Goal: Navigation & Orientation: Find specific page/section

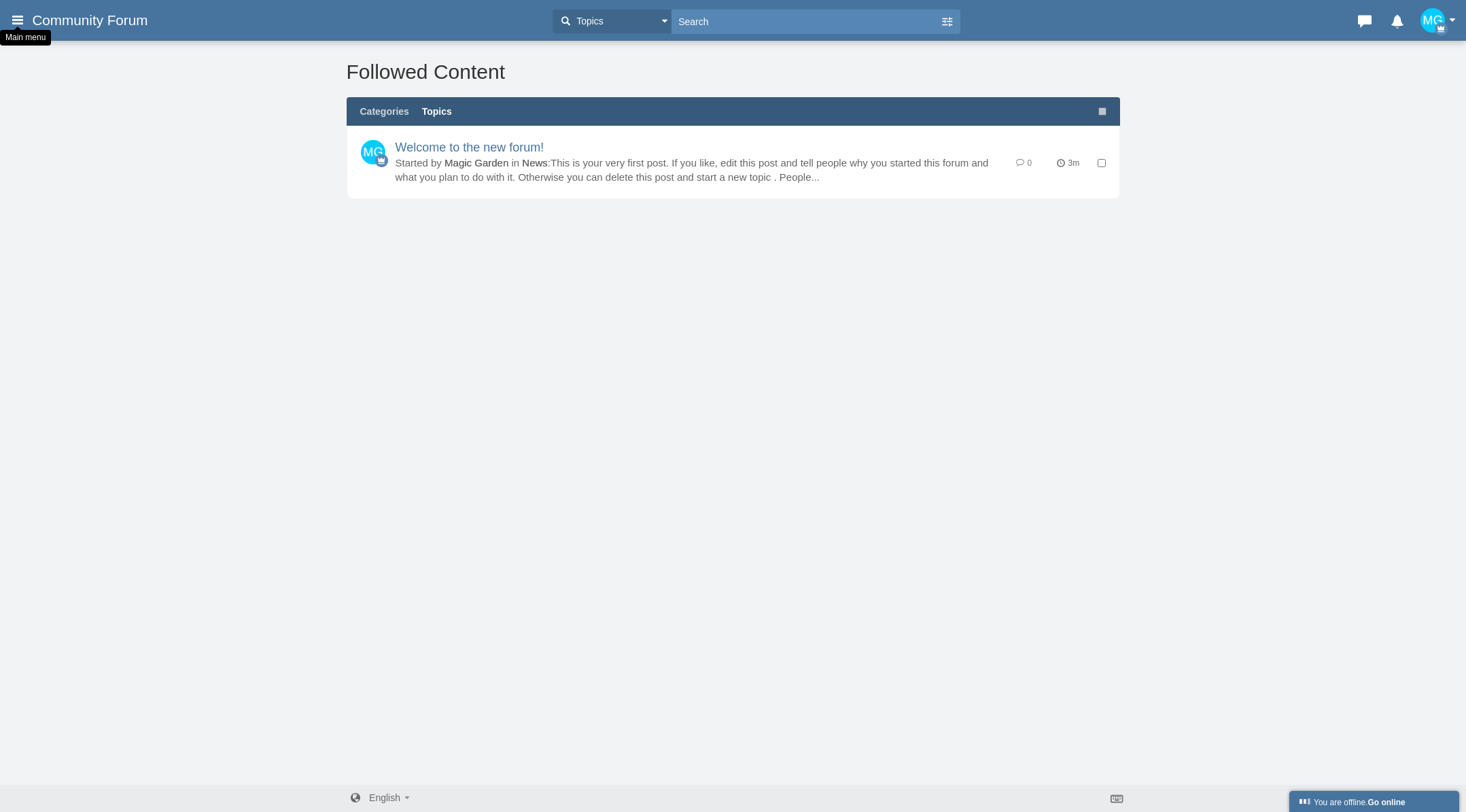
click at [17, 21] on icon at bounding box center [17, 19] width 15 height 24
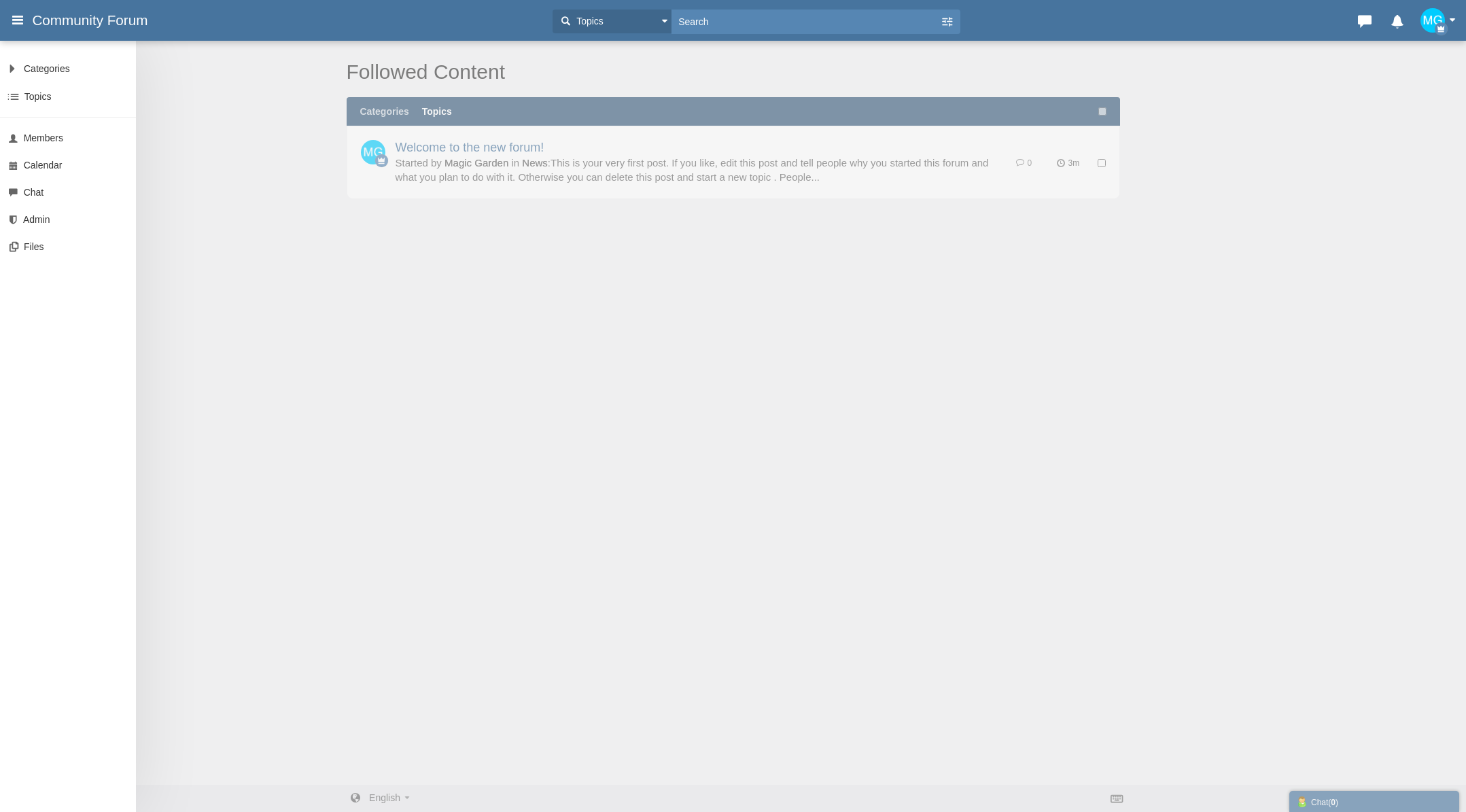
click at [1450, 19] on span "button" at bounding box center [1452, 20] width 6 height 4
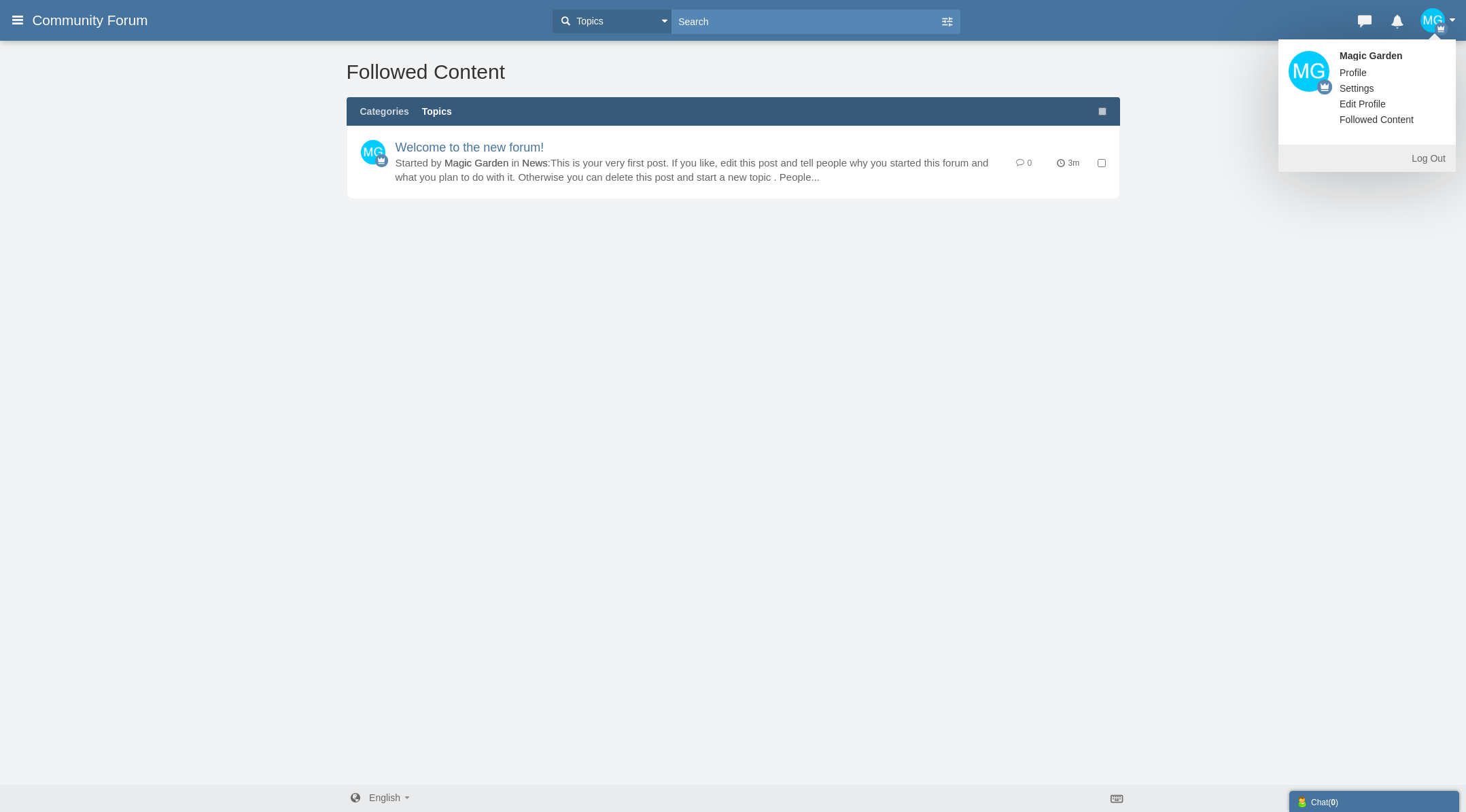
click at [159, 67] on div "Messages are turned off. Enable them to send or receive messages. Enable Messag…" at bounding box center [733, 412] width 1466 height 745
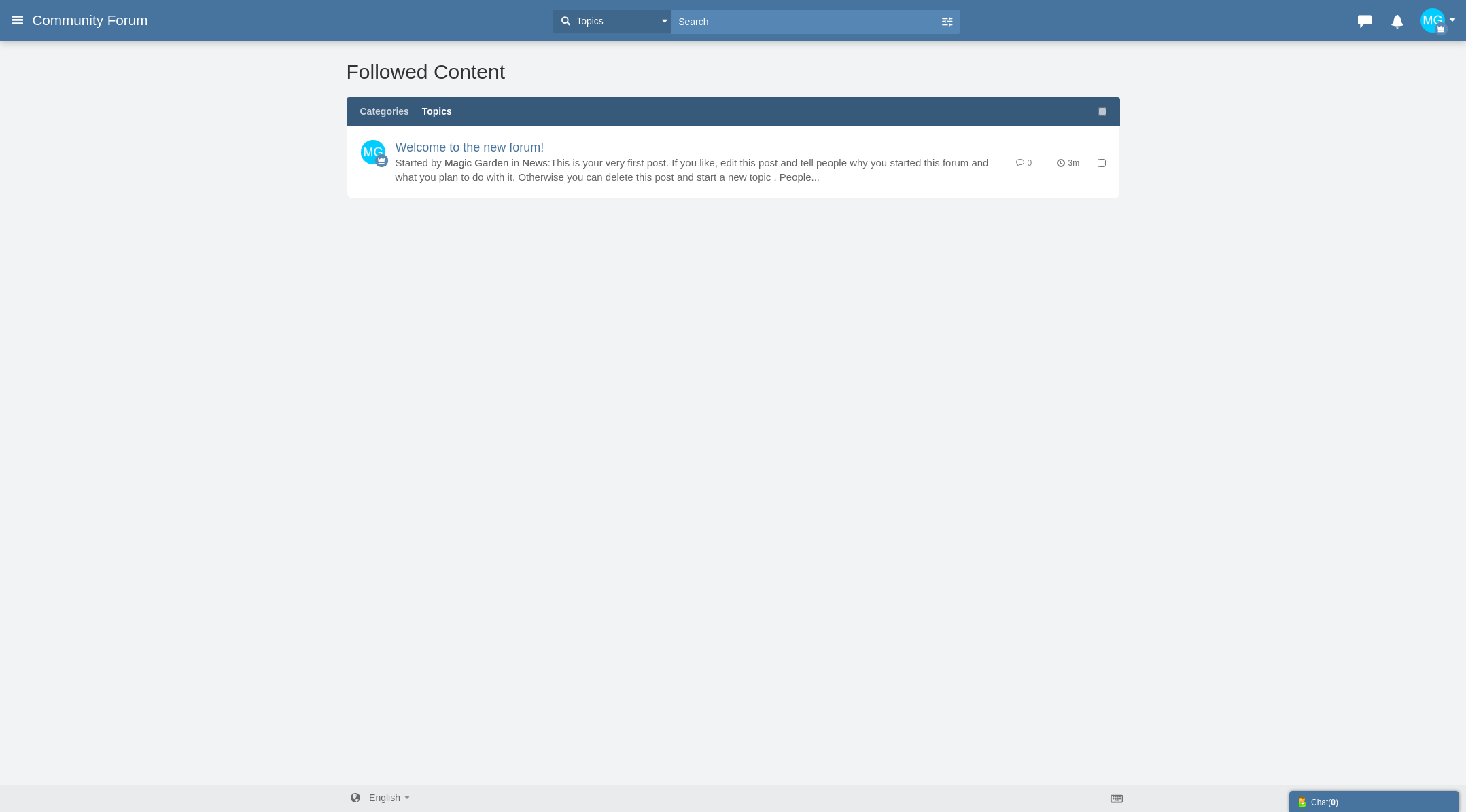
click at [55, 18] on span "Community Forum" at bounding box center [94, 20] width 126 height 17
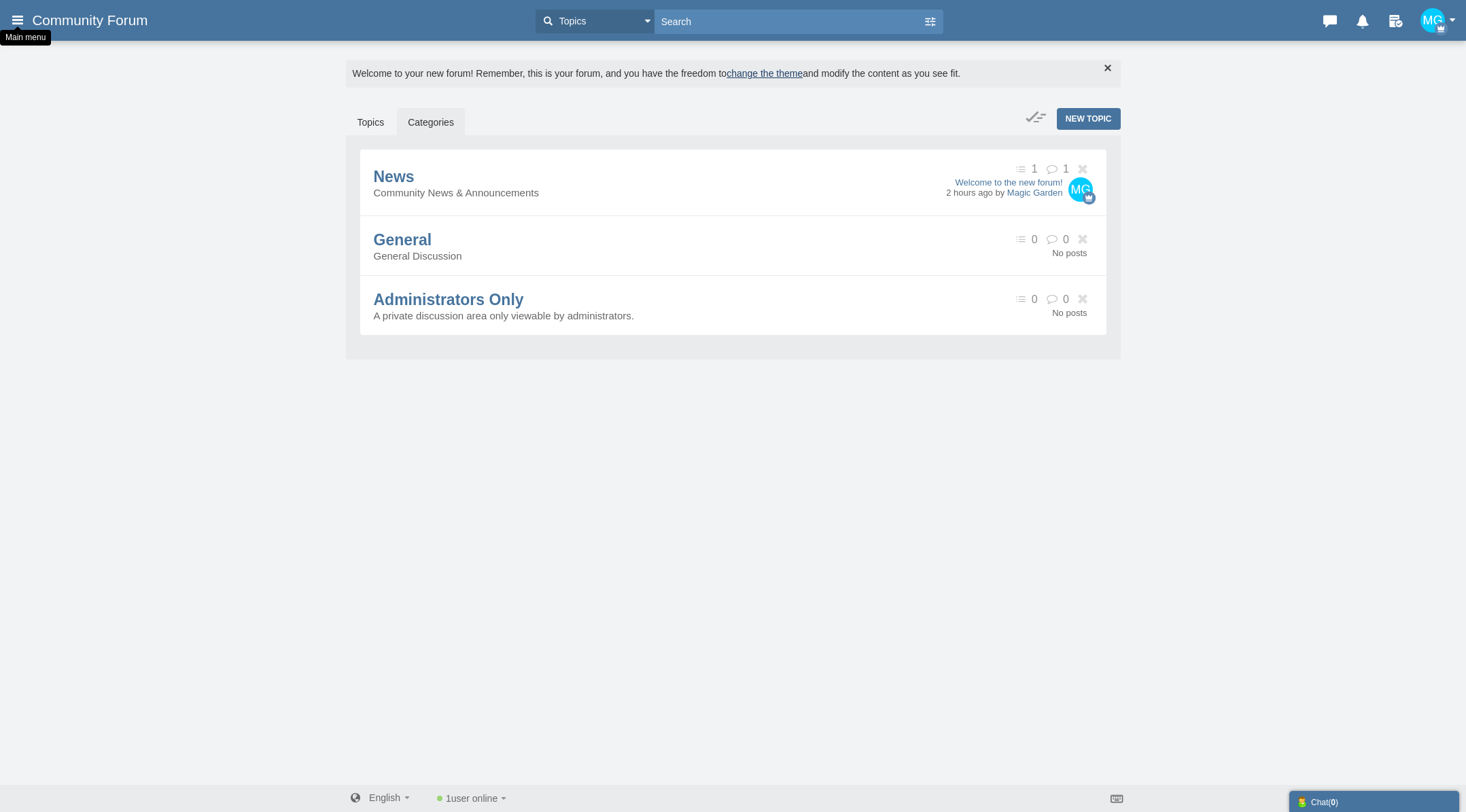
click at [19, 19] on icon at bounding box center [17, 19] width 15 height 24
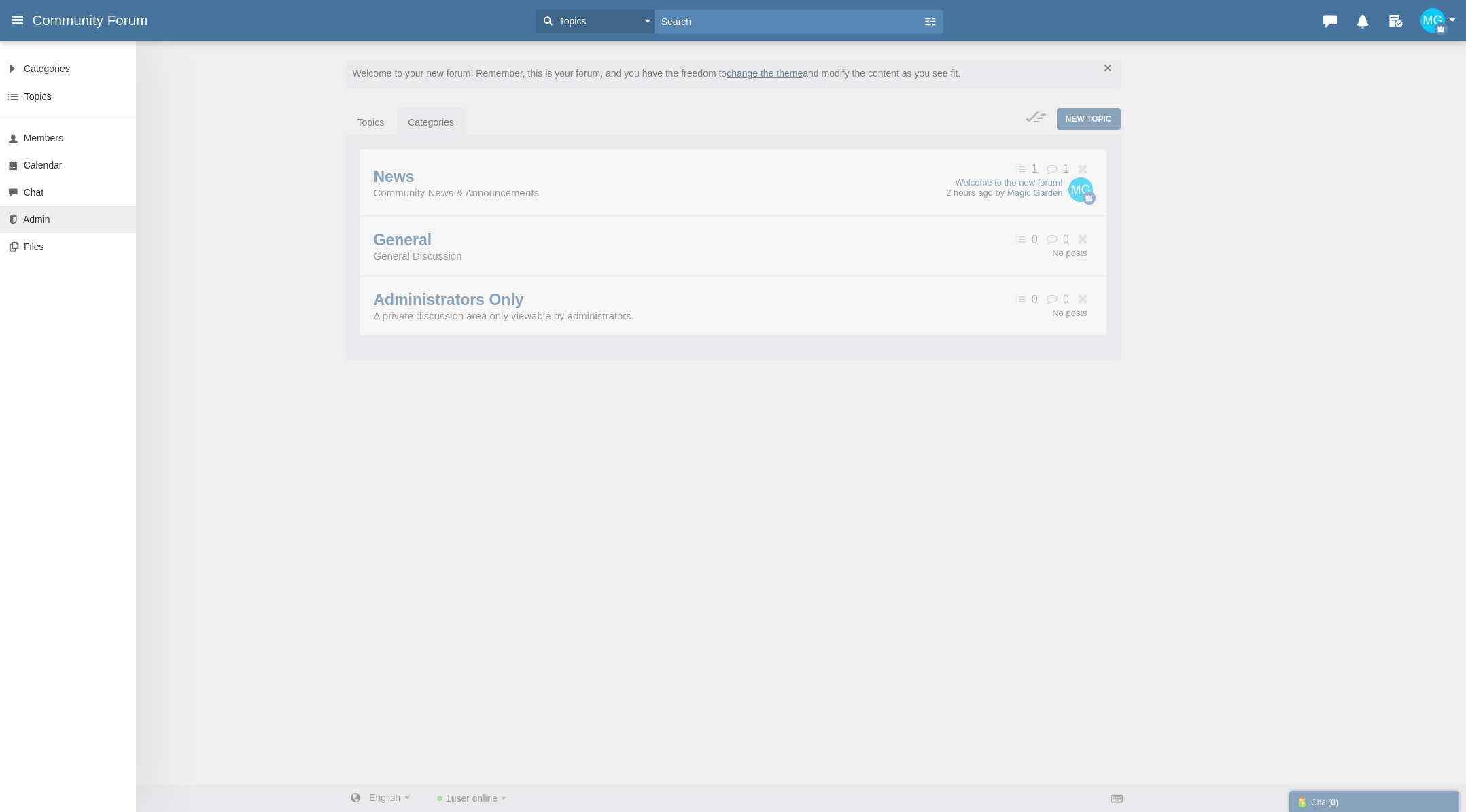
click at [39, 218] on span "Admin" at bounding box center [37, 219] width 27 height 11
